Goal: Transaction & Acquisition: Purchase product/service

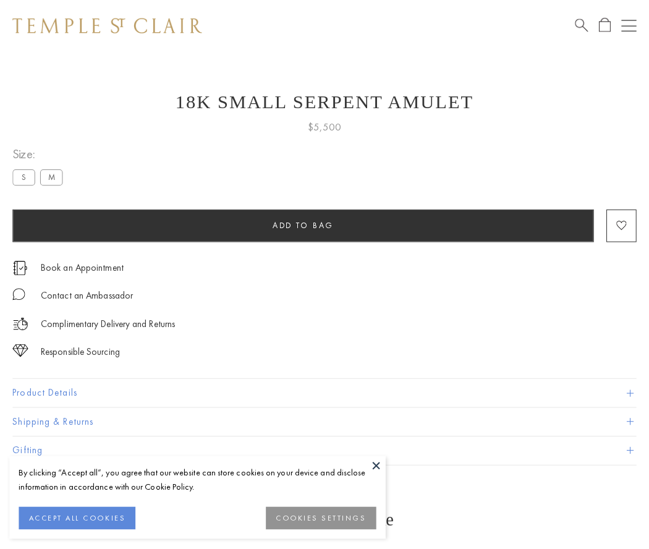
scroll to position [1, 0]
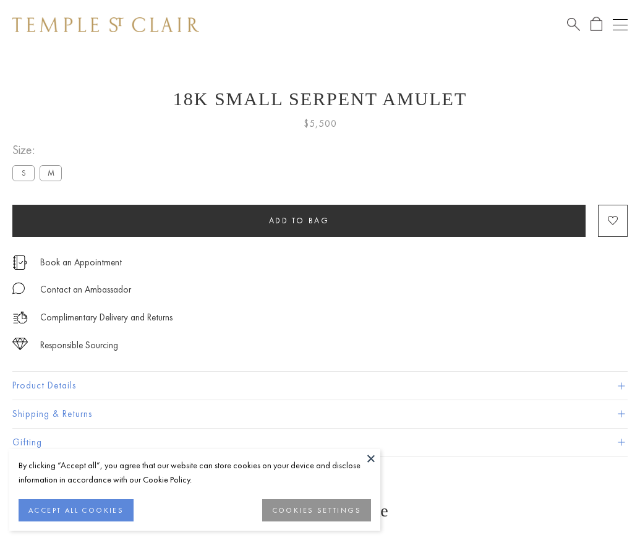
click at [299, 220] on span "Add to bag" at bounding box center [299, 220] width 61 height 11
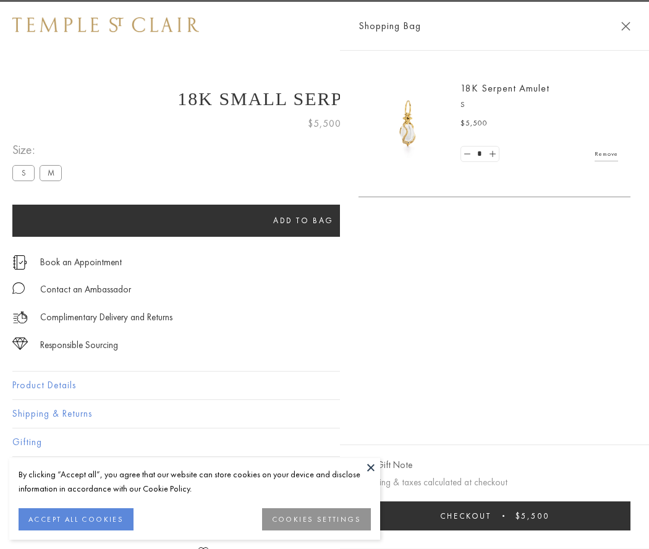
click at [492, 516] on span "Checkout" at bounding box center [465, 516] width 51 height 11
